Goal: Check status: Check status

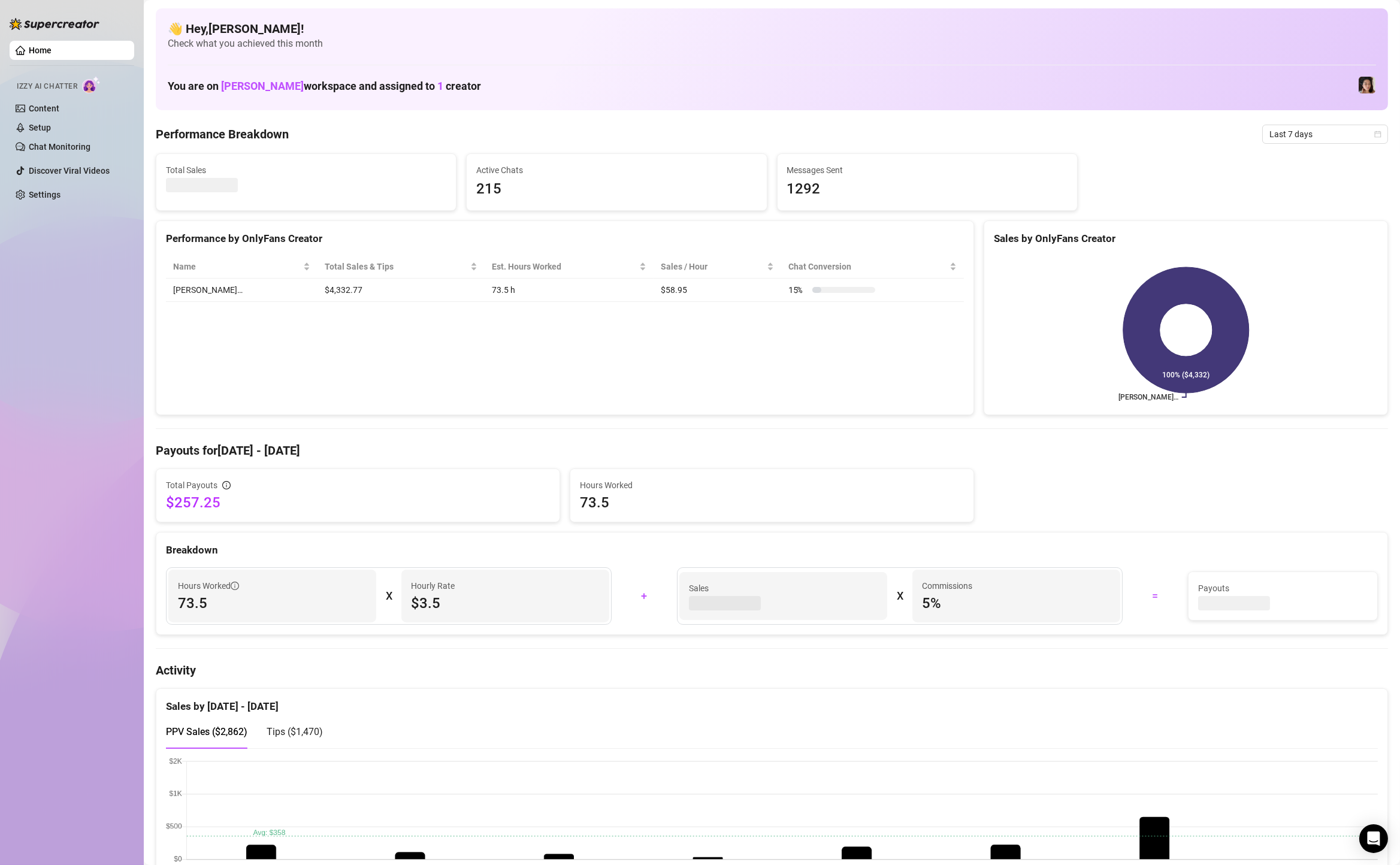
click at [1303, 135] on span "Last 7 days" at bounding box center [1325, 134] width 112 height 18
click at [1298, 242] on div "Custom date" at bounding box center [1325, 235] width 121 height 19
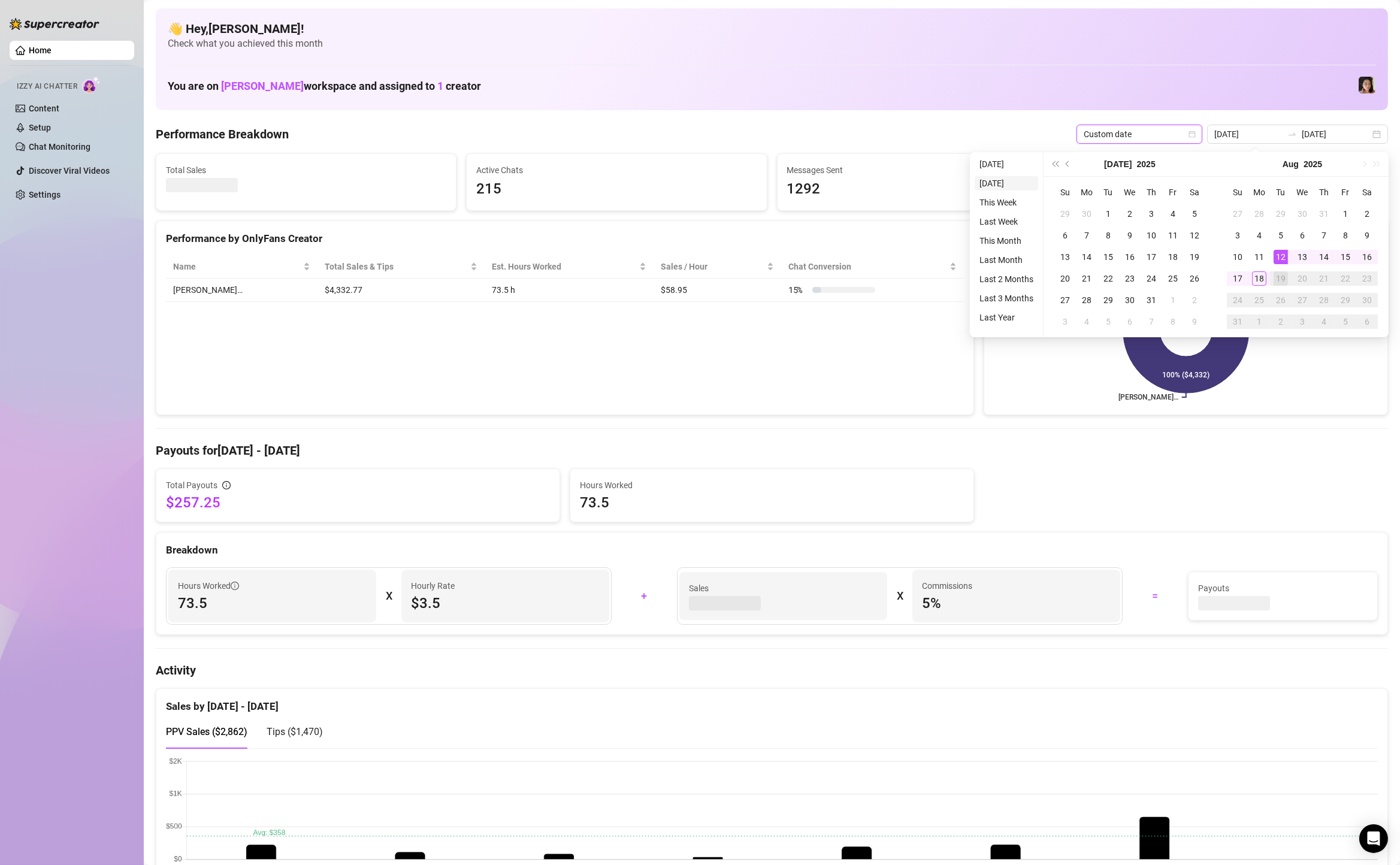
type input "[DATE]"
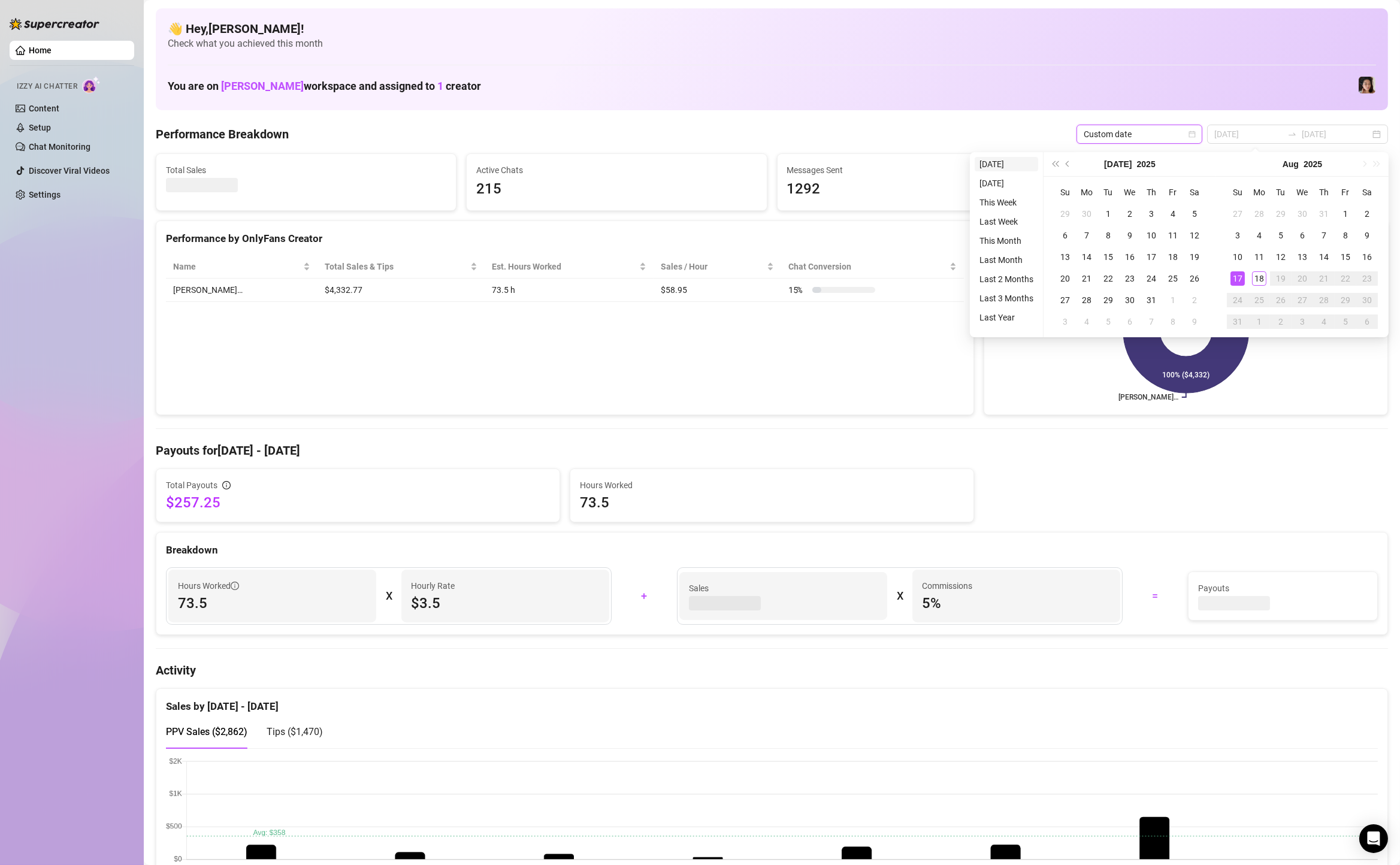
type input "[DATE]"
click at [1004, 170] on li "[DATE]" at bounding box center [1007, 164] width 64 height 14
type input "[DATE]"
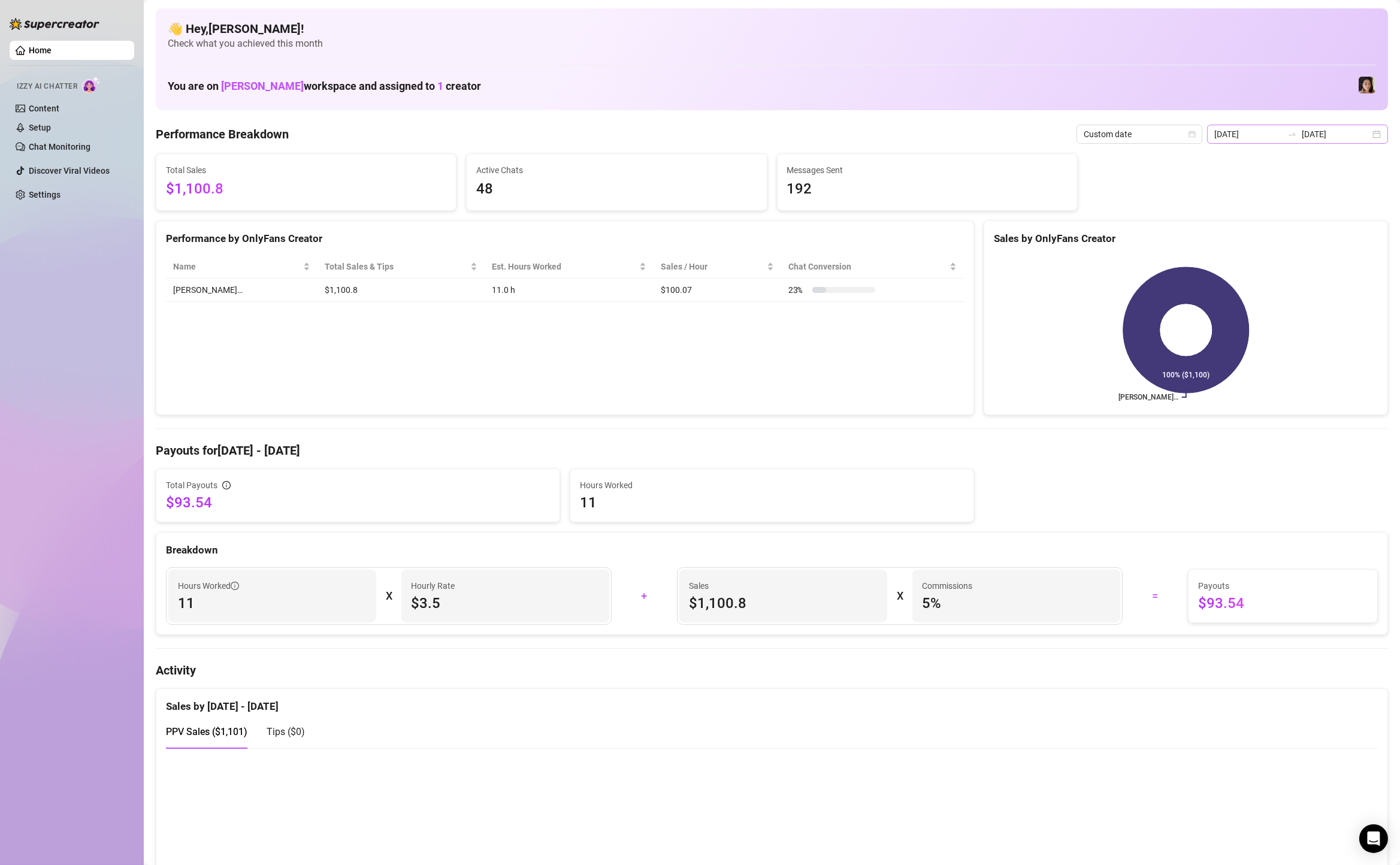
click at [1383, 134] on div "[DATE] [DATE]" at bounding box center [1298, 134] width 181 height 19
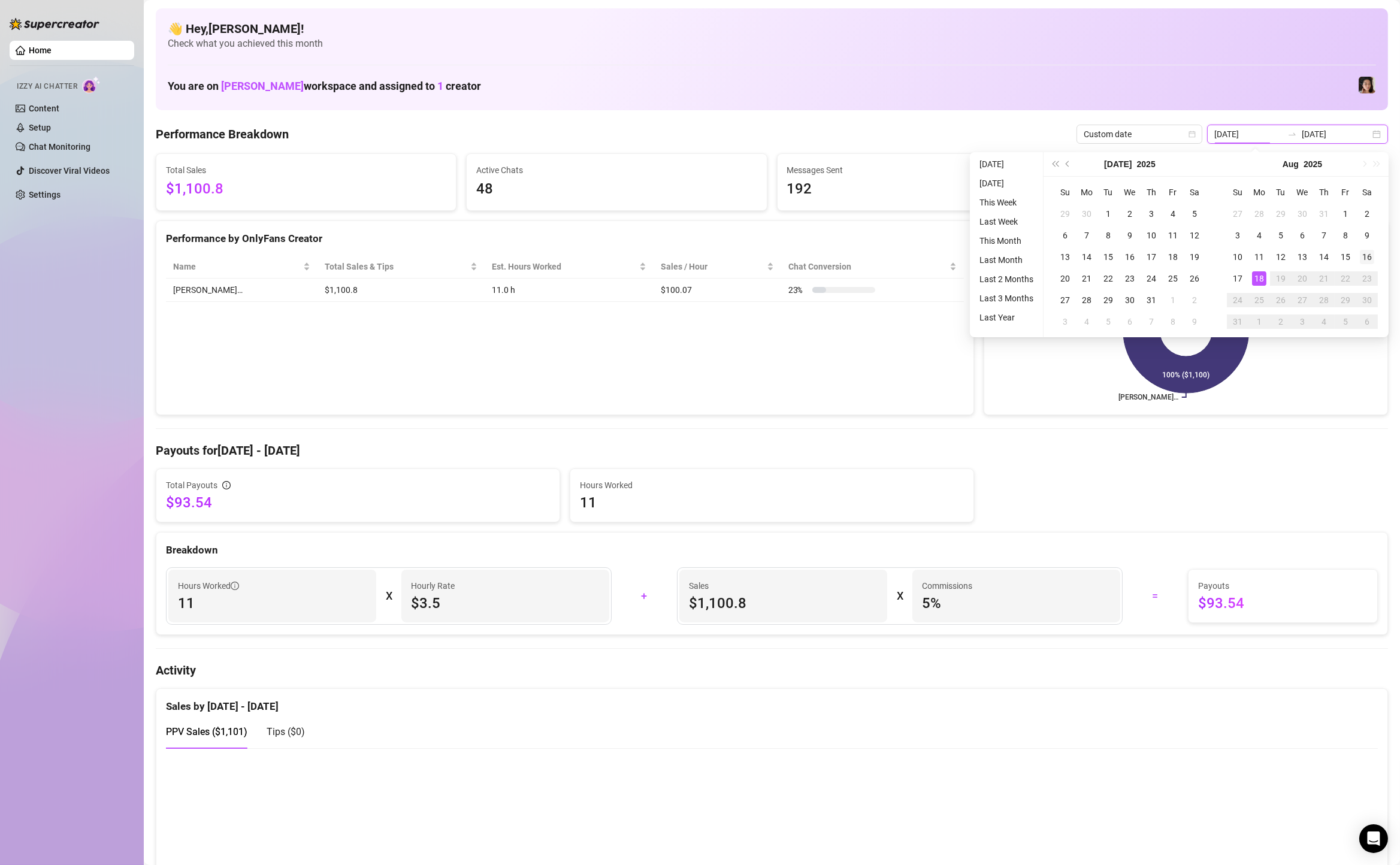
type input "[DATE]"
click at [1370, 263] on div "16" at bounding box center [1367, 257] width 14 height 14
type input "[DATE]"
click at [1258, 280] on div "18" at bounding box center [1259, 279] width 14 height 14
type input "[DATE]"
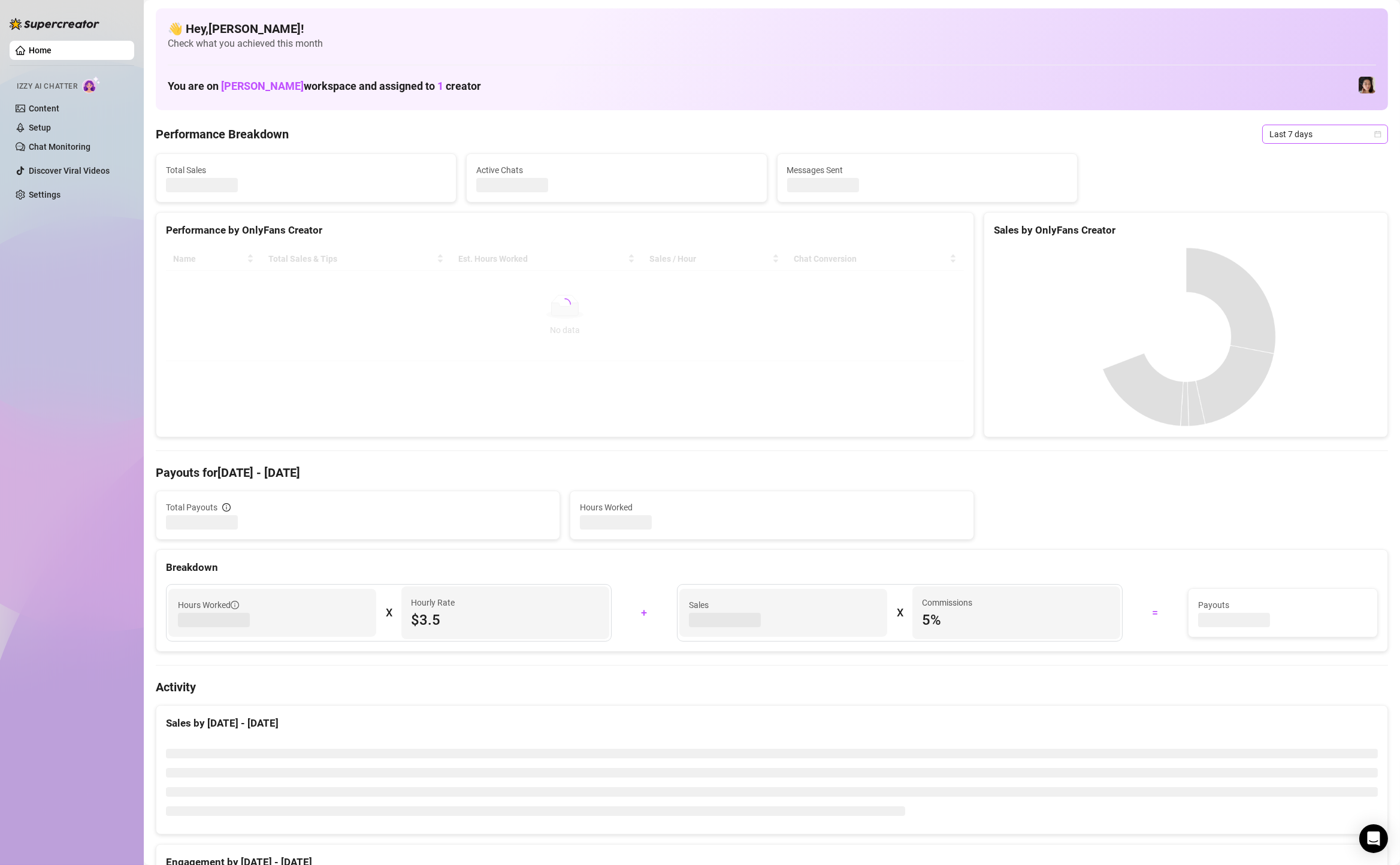
click at [1300, 126] on span "Last 7 days" at bounding box center [1325, 134] width 112 height 18
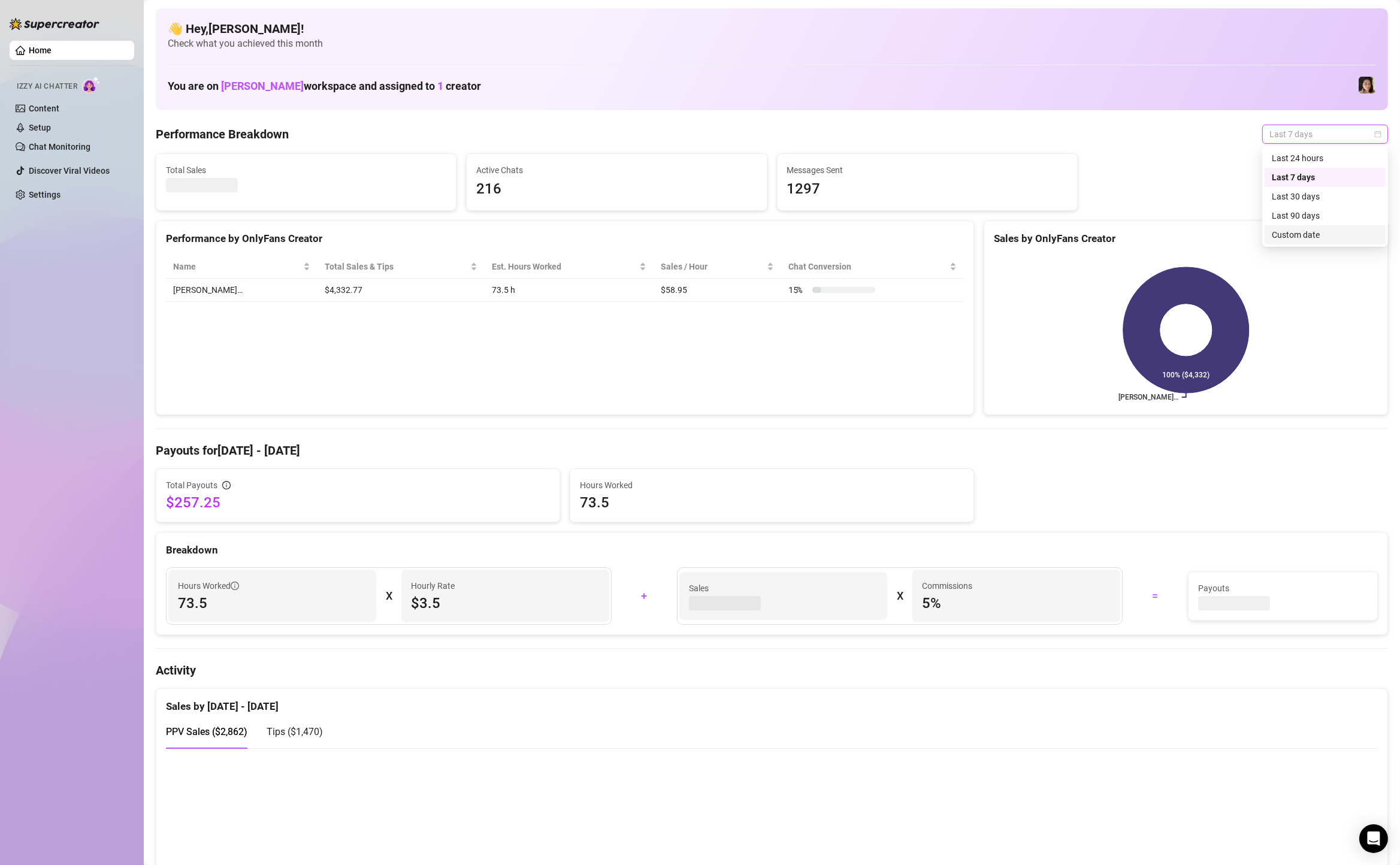
click at [1301, 235] on div "Custom date" at bounding box center [1325, 235] width 107 height 13
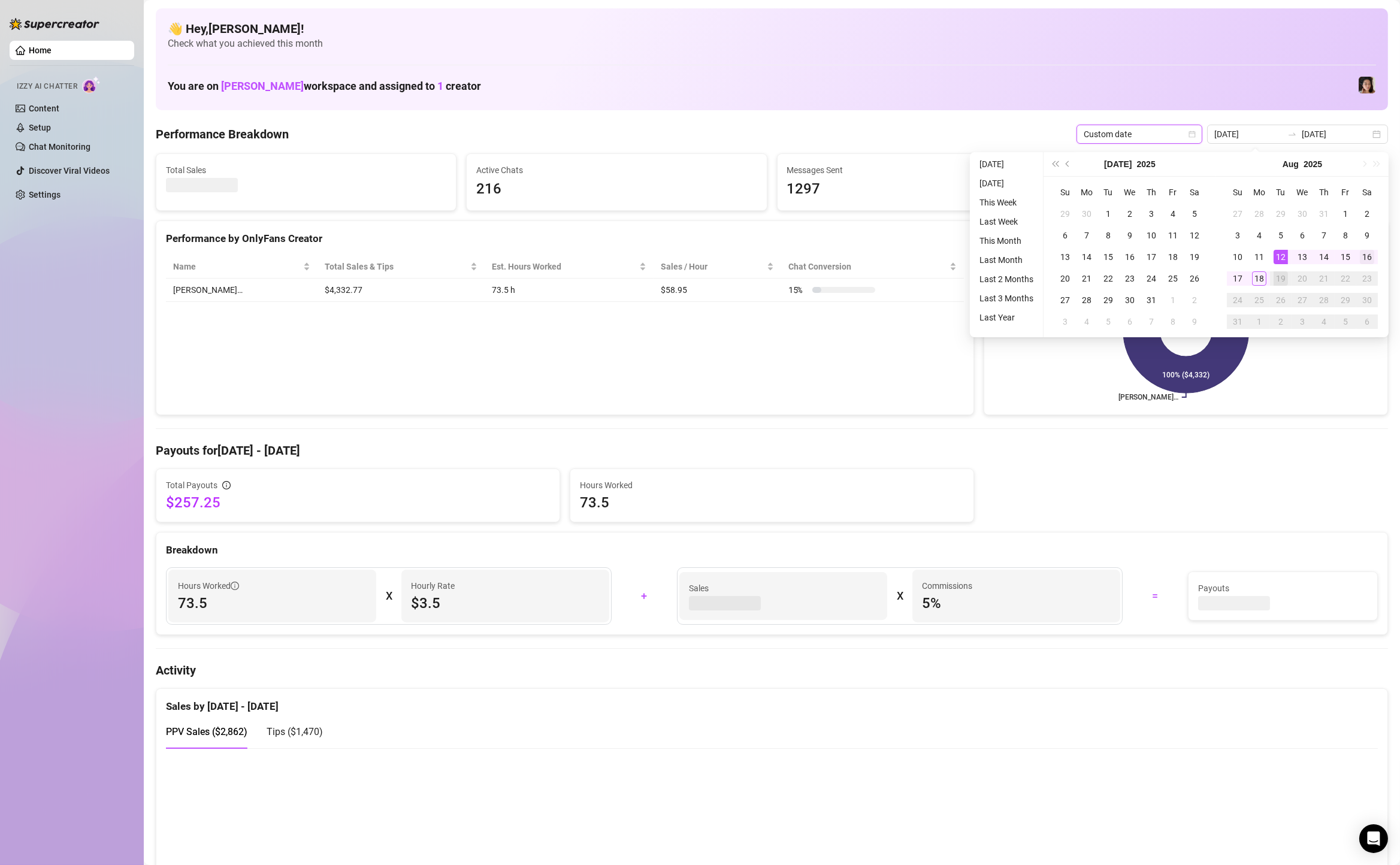
type input "[DATE]"
click at [1360, 251] on div "16" at bounding box center [1367, 257] width 14 height 14
type input "[DATE]"
click at [1258, 278] on div "18" at bounding box center [1259, 279] width 14 height 14
type input "[DATE]"
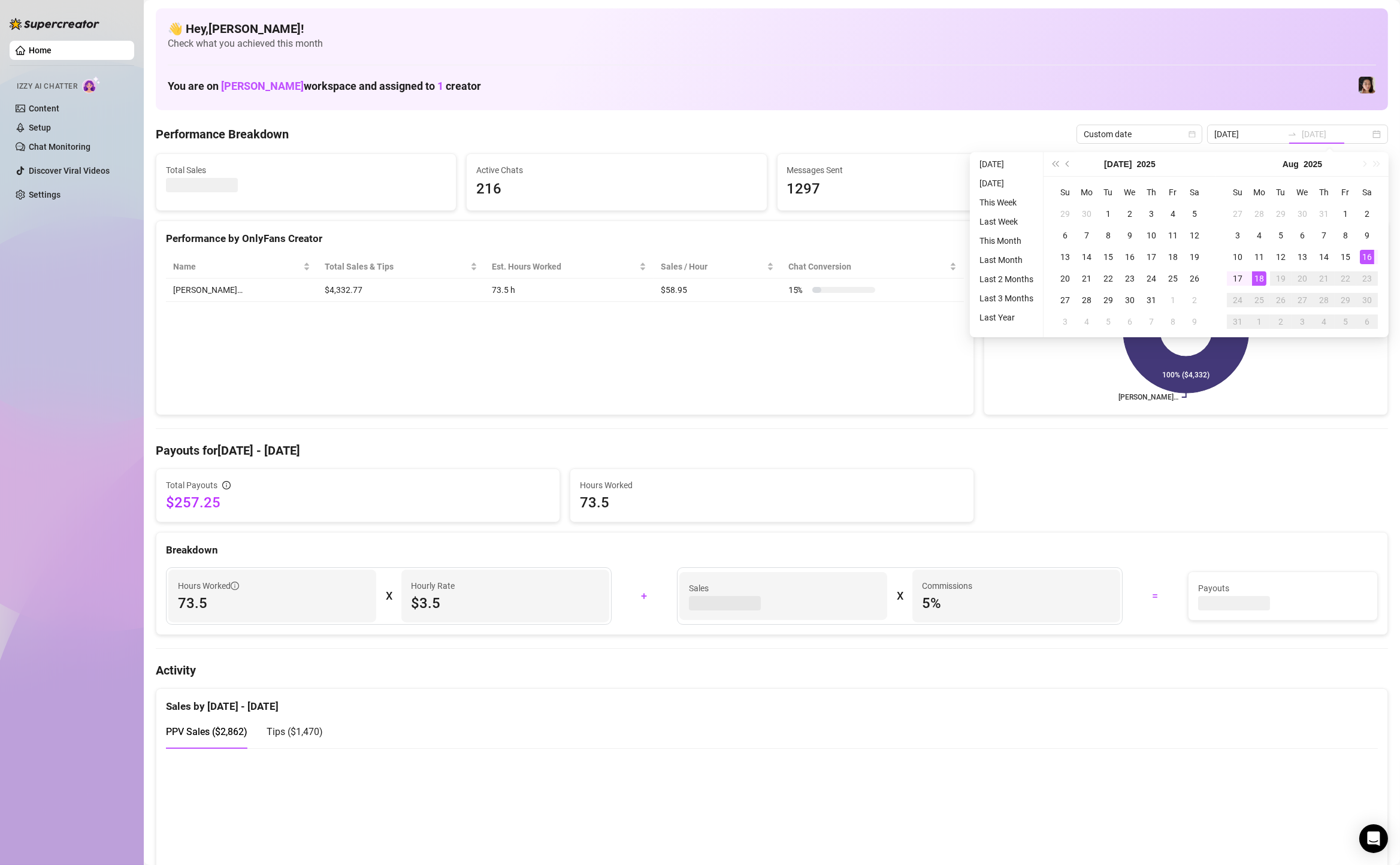
type input "[DATE]"
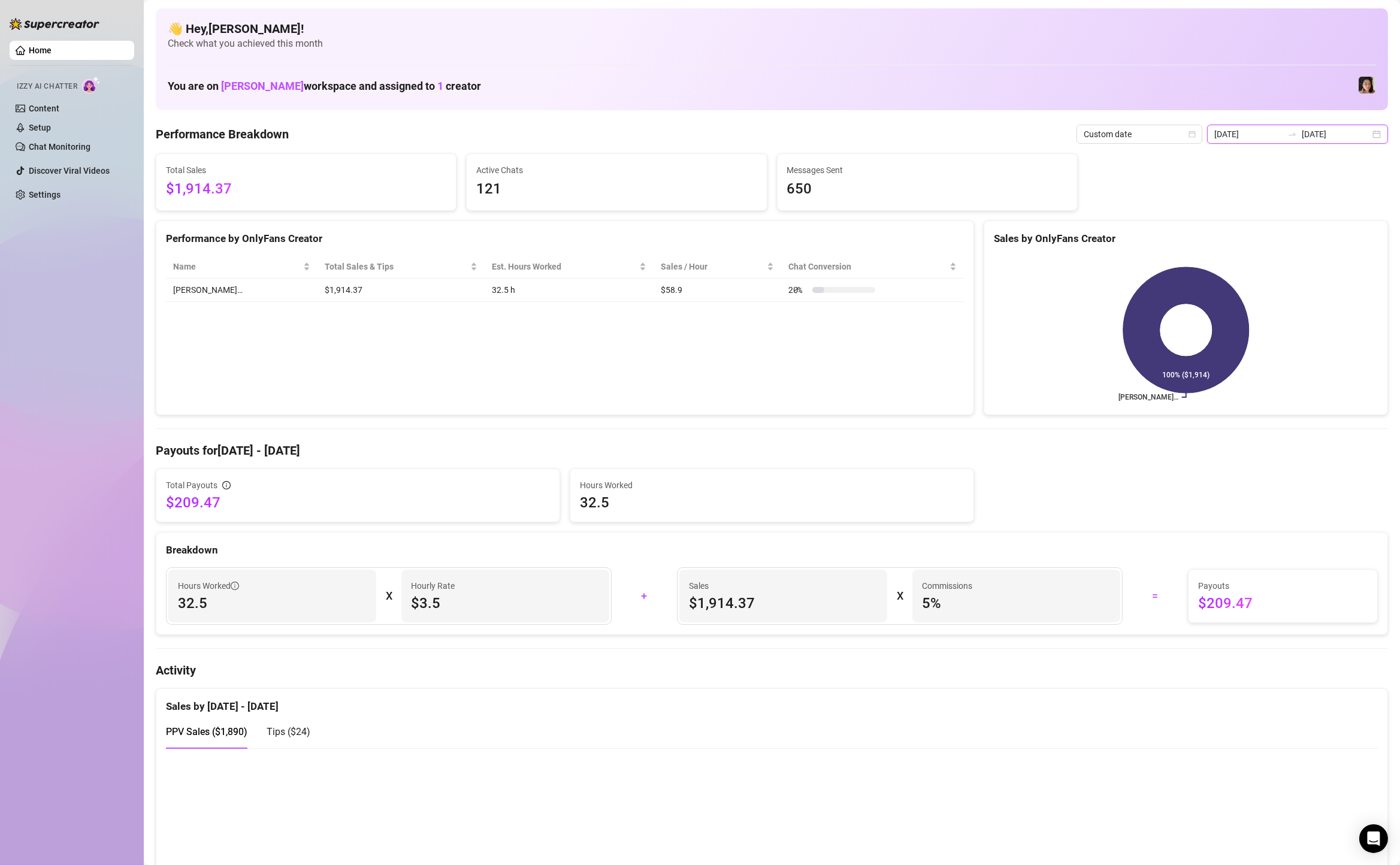
click at [1351, 137] on input "[DATE]" at bounding box center [1336, 134] width 68 height 13
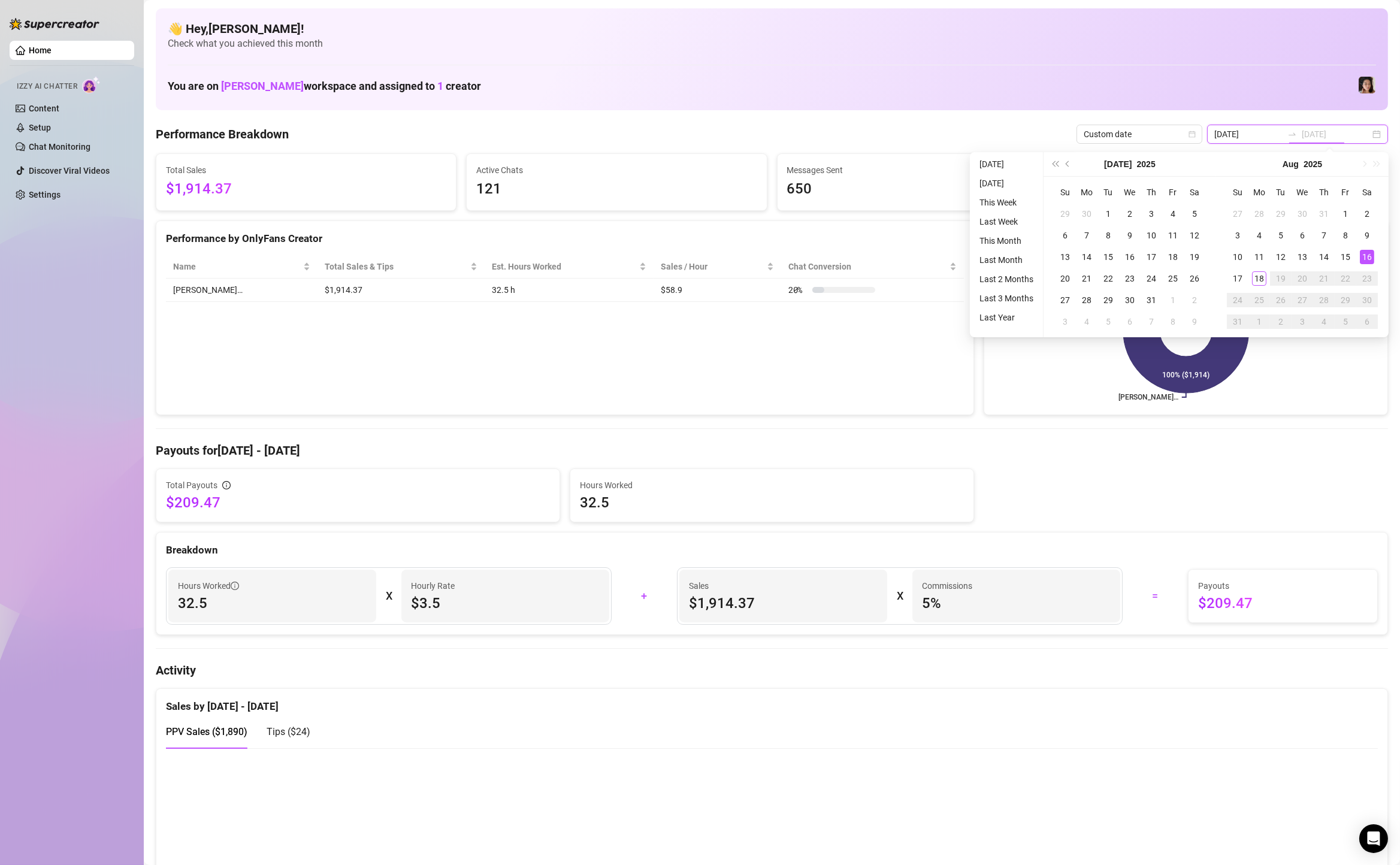
type input "[DATE]"
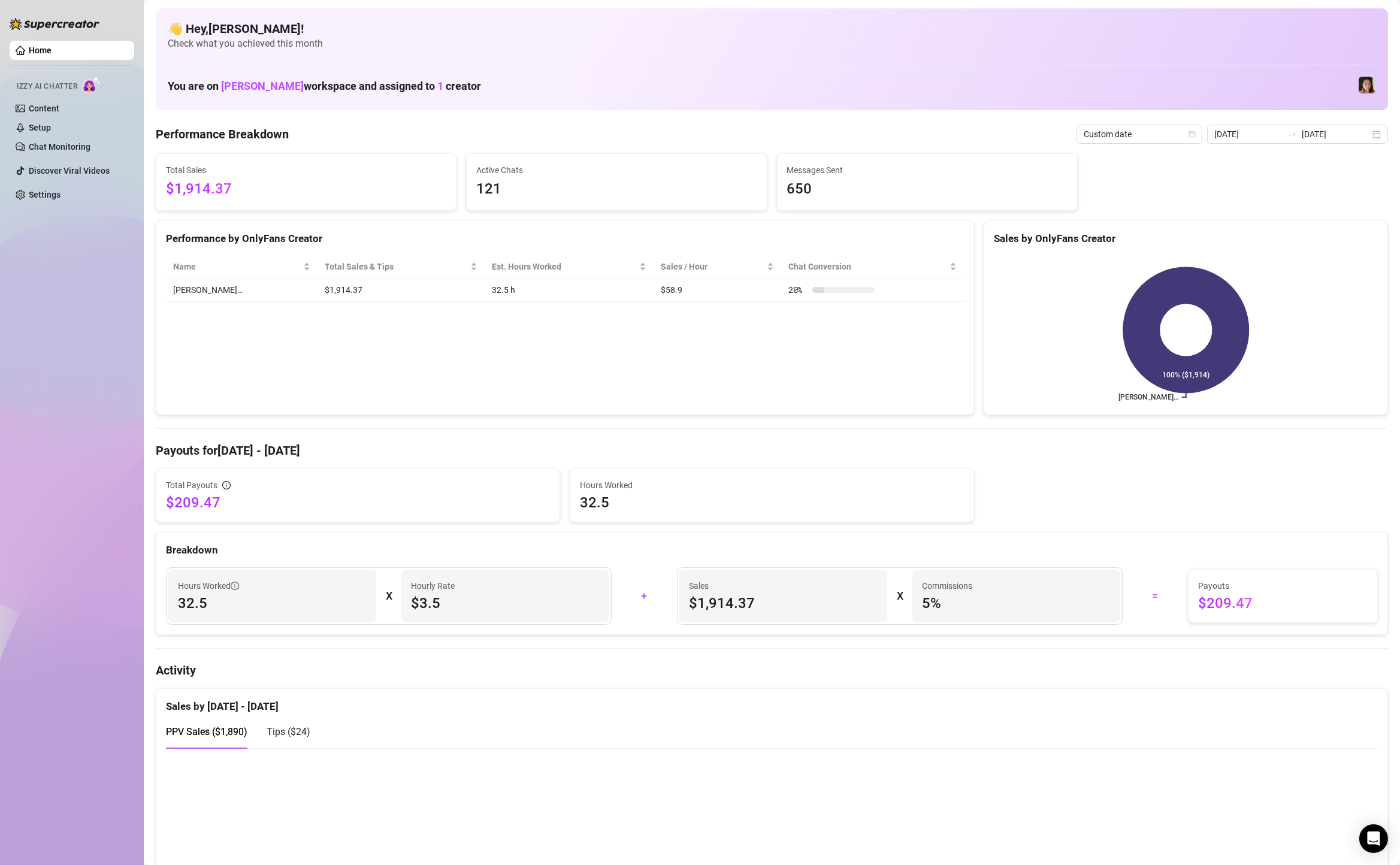
click at [1347, 128] on input "[DATE]" at bounding box center [1336, 134] width 68 height 13
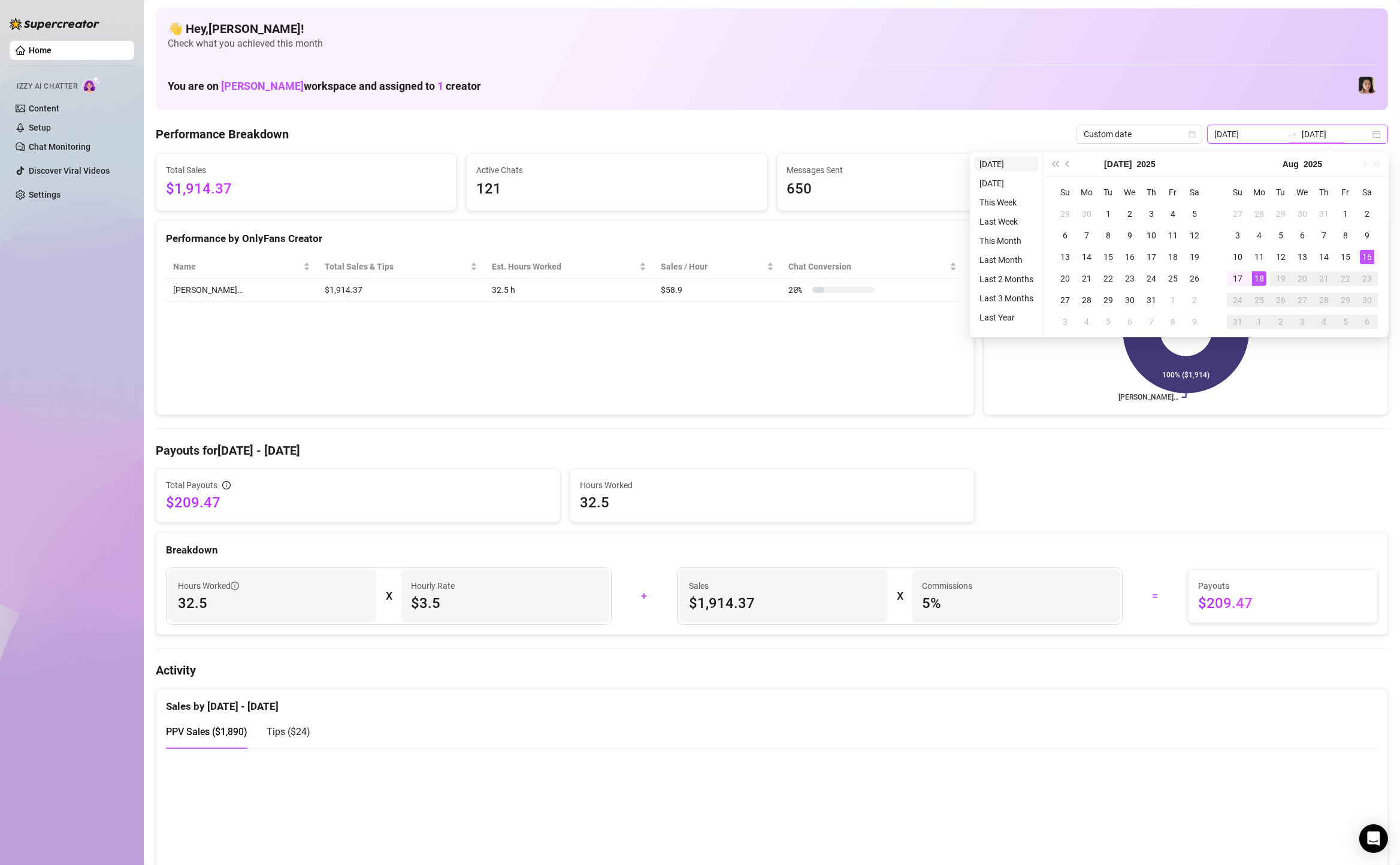
type input "[DATE]"
click at [1019, 159] on li "[DATE]" at bounding box center [1007, 164] width 64 height 14
type input "[DATE]"
